Goal: Information Seeking & Learning: Check status

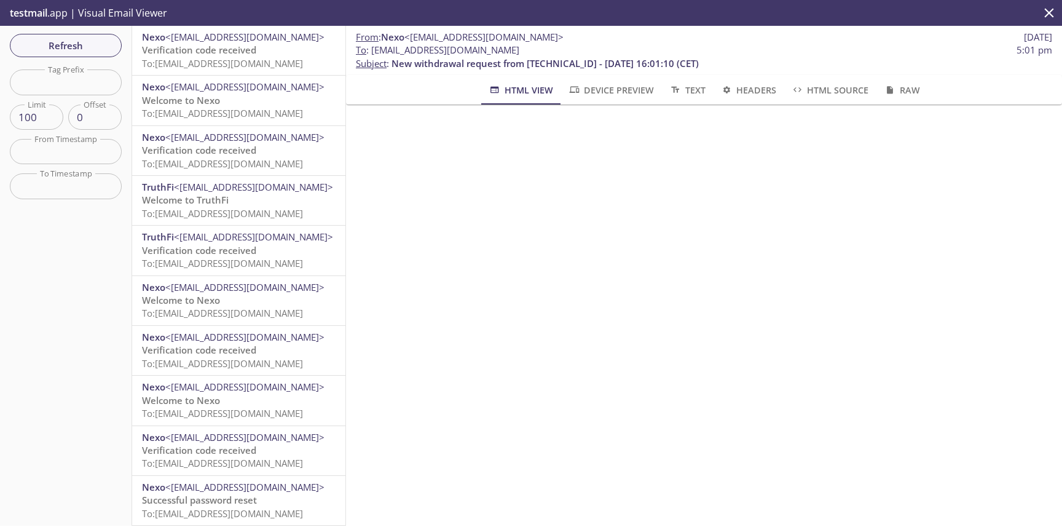
scroll to position [352, 0]
click at [113, 50] on button "Refresh" at bounding box center [66, 45] width 112 height 23
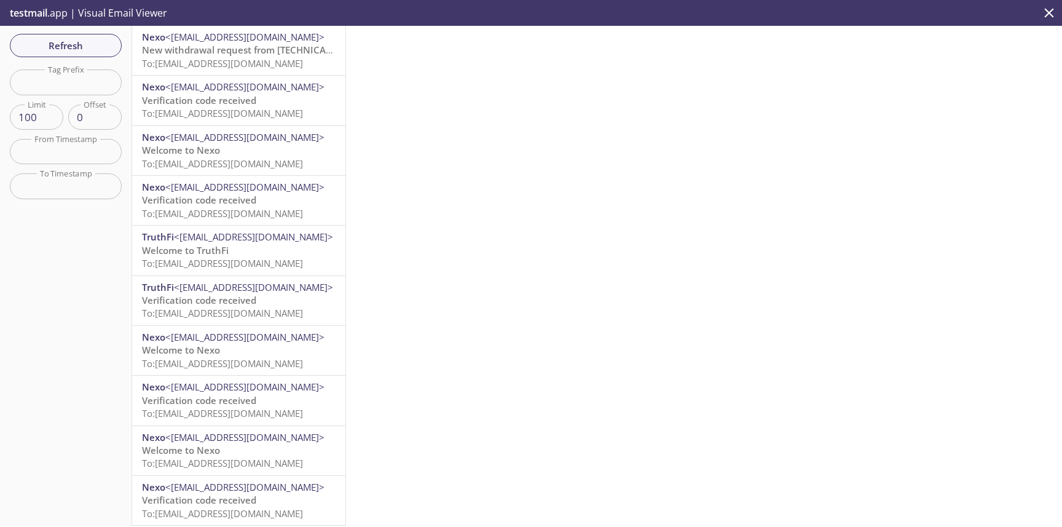
click at [200, 52] on span "New withdrawal request from 209.35.225.34 - 2025-08-13 16:34:38 (CET)" at bounding box center [295, 50] width 307 height 12
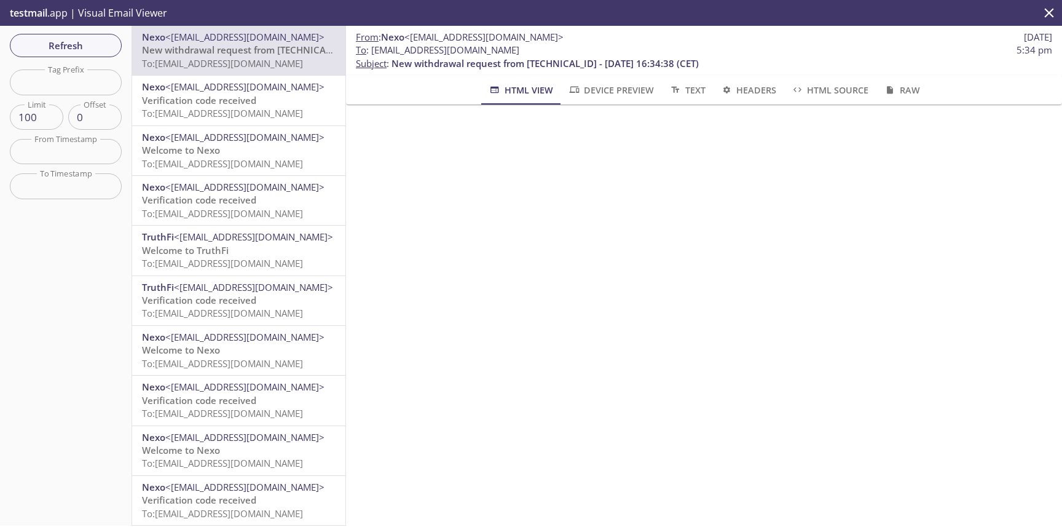
scroll to position [301, 0]
